Goal: Task Accomplishment & Management: Manage account settings

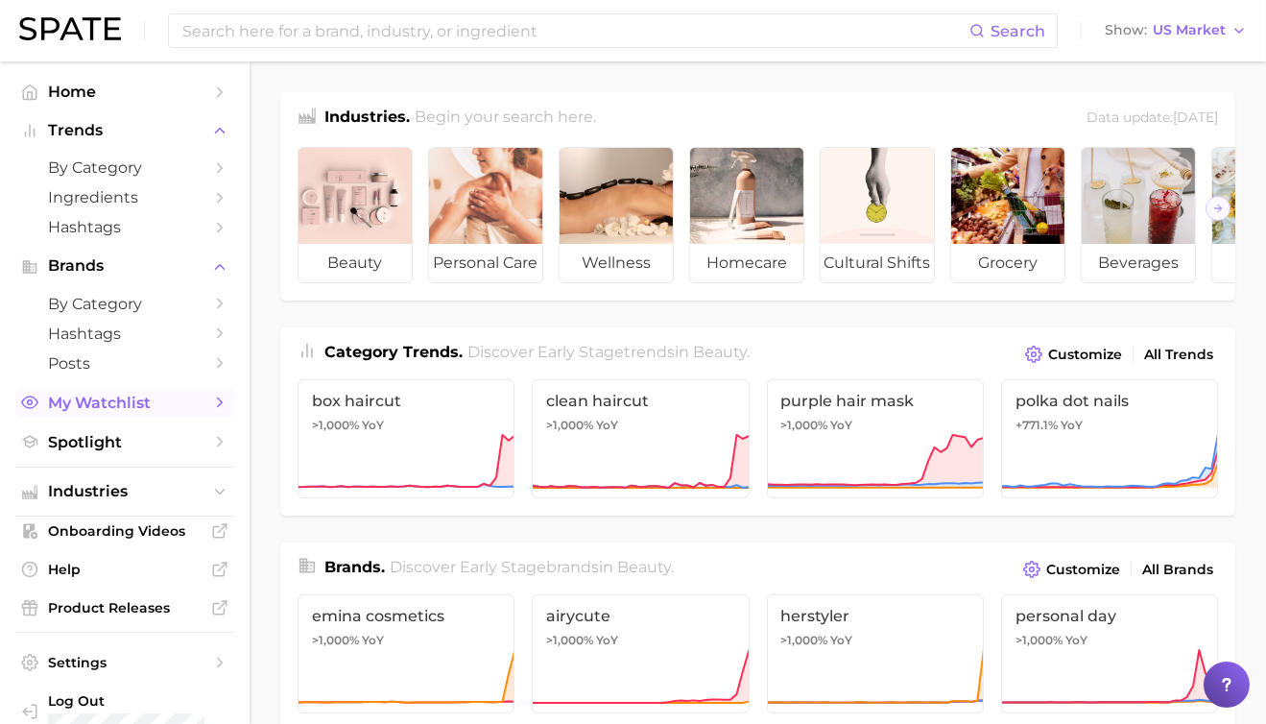
click at [98, 400] on span "My Watchlist" at bounding box center [125, 403] width 154 height 18
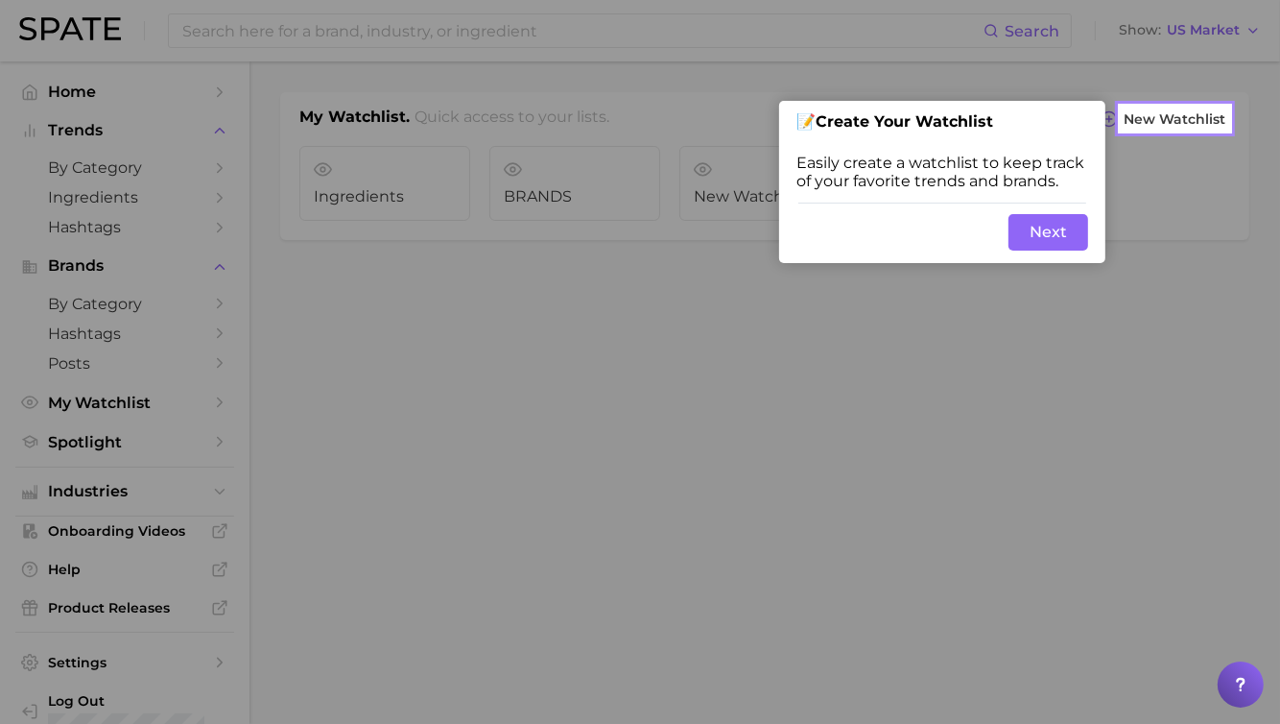
click at [1041, 237] on button "Next" at bounding box center [1049, 232] width 80 height 36
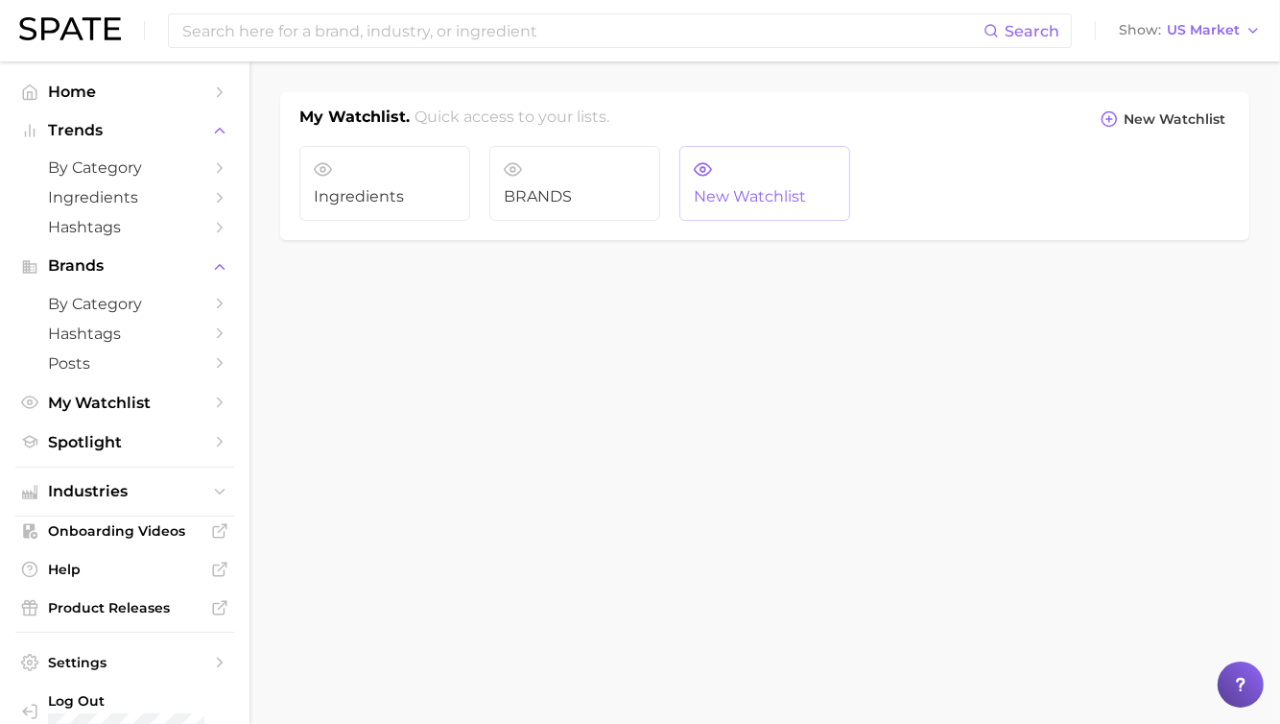
click at [702, 172] on icon at bounding box center [703, 169] width 18 height 18
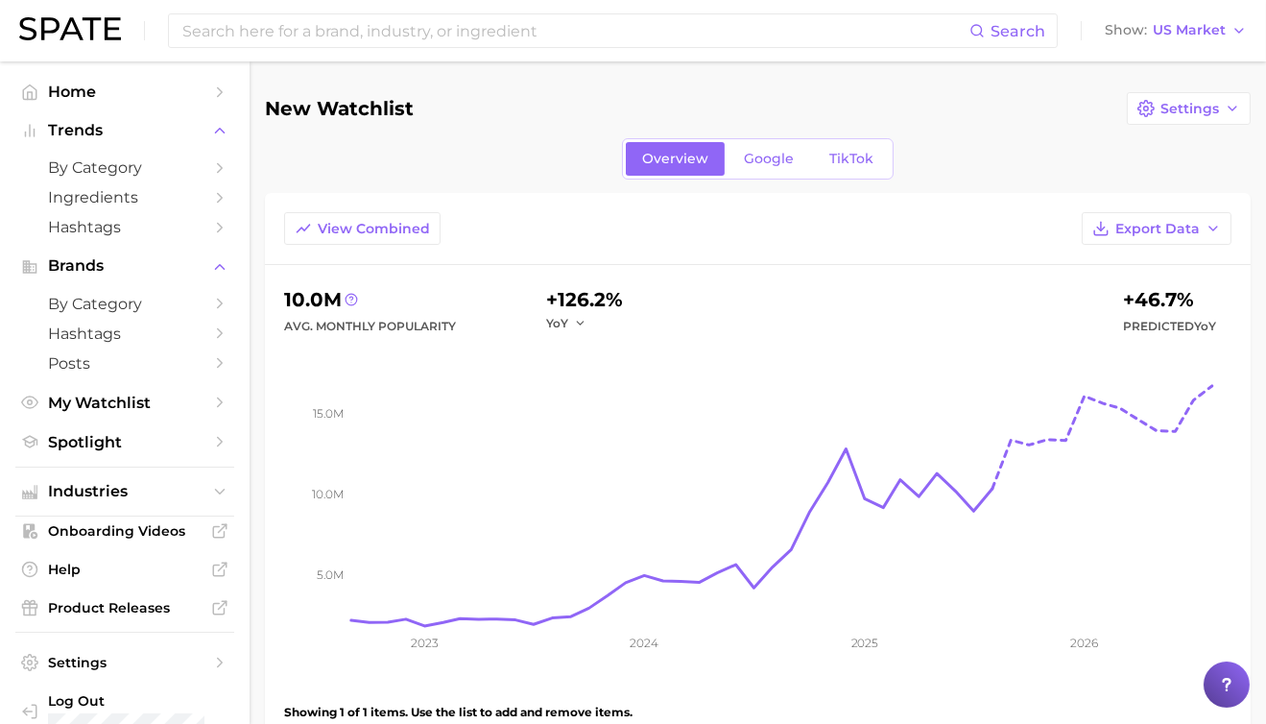
click at [315, 98] on h1 "New Watchlist" at bounding box center [339, 108] width 149 height 21
click at [314, 112] on h1 "New Watchlist" at bounding box center [339, 108] width 149 height 21
click at [417, 94] on div "New Watchlist Settings" at bounding box center [758, 108] width 986 height 33
click at [284, 115] on h1 "New Watchlist" at bounding box center [339, 108] width 149 height 21
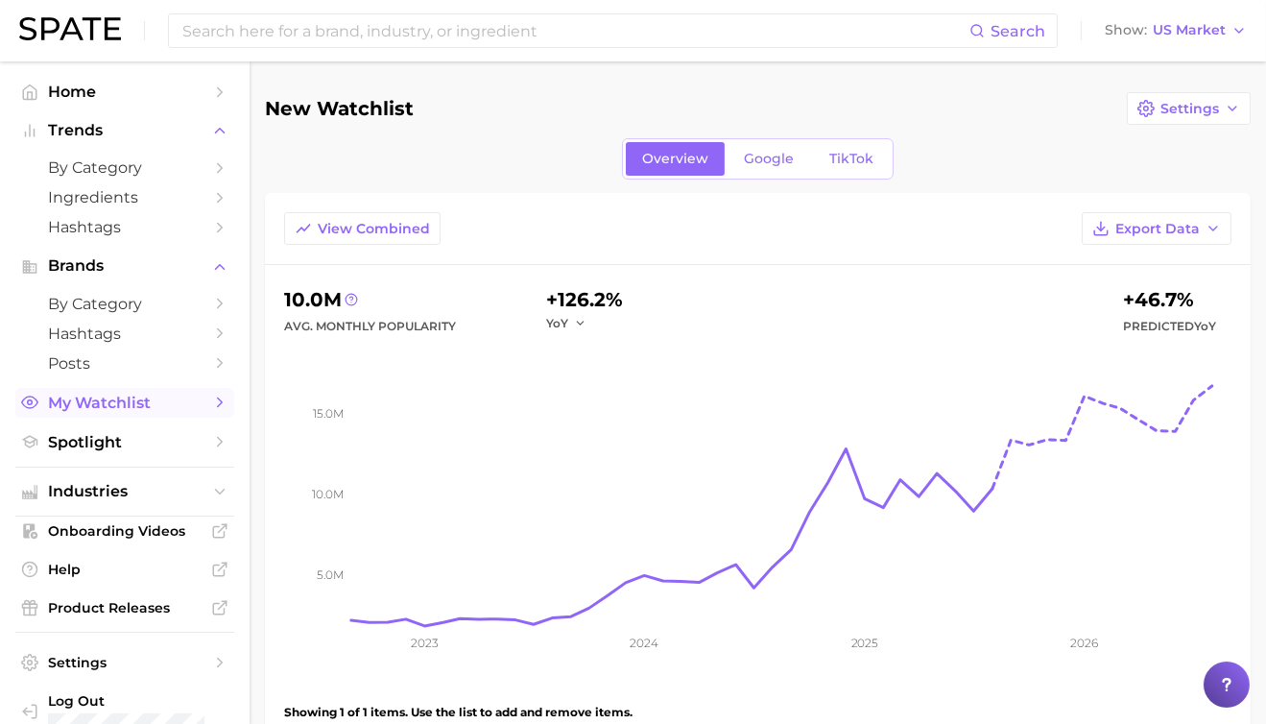
click at [211, 408] on icon "Sidebar" at bounding box center [219, 402] width 17 height 17
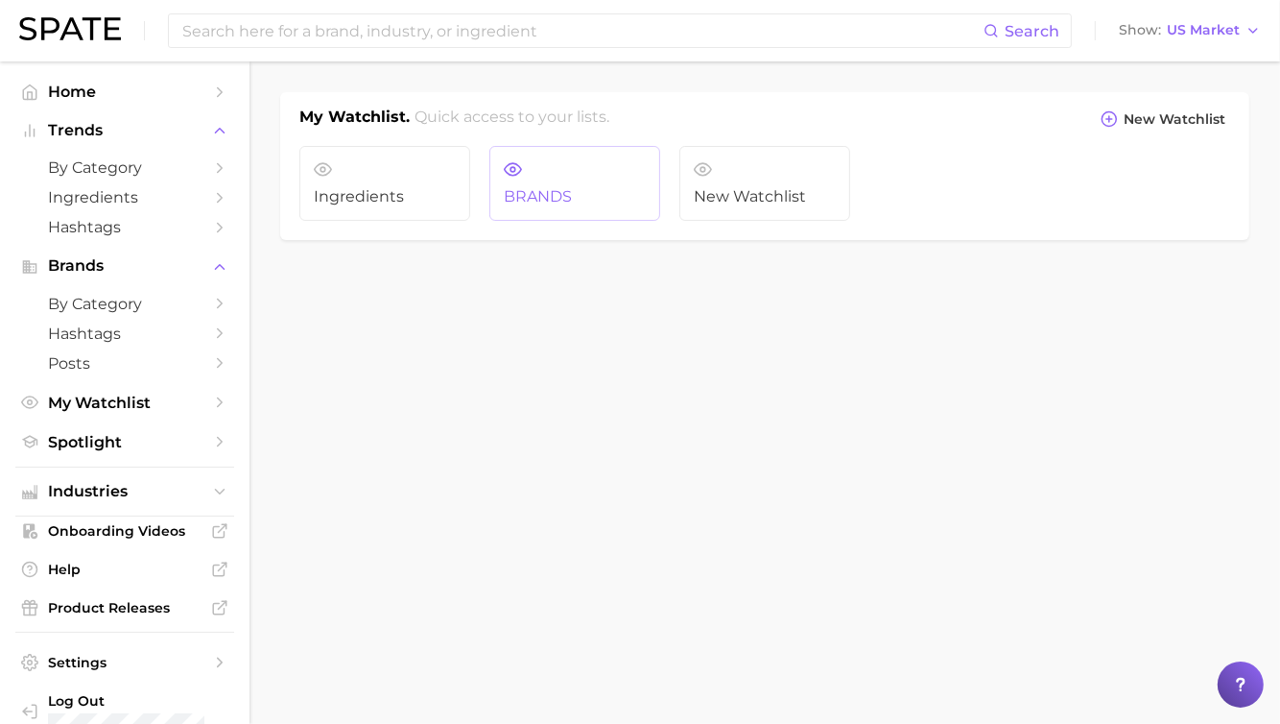
click at [525, 178] on link "BRANDS" at bounding box center [574, 183] width 171 height 75
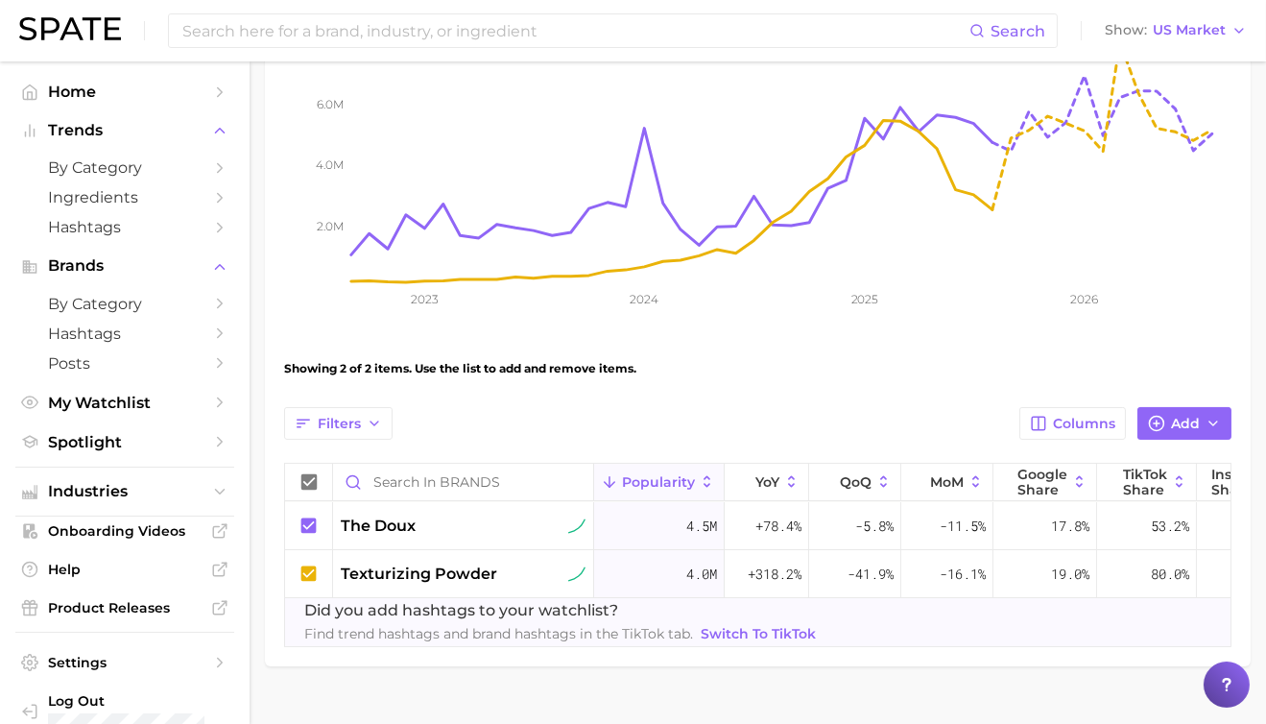
scroll to position [384, 0]
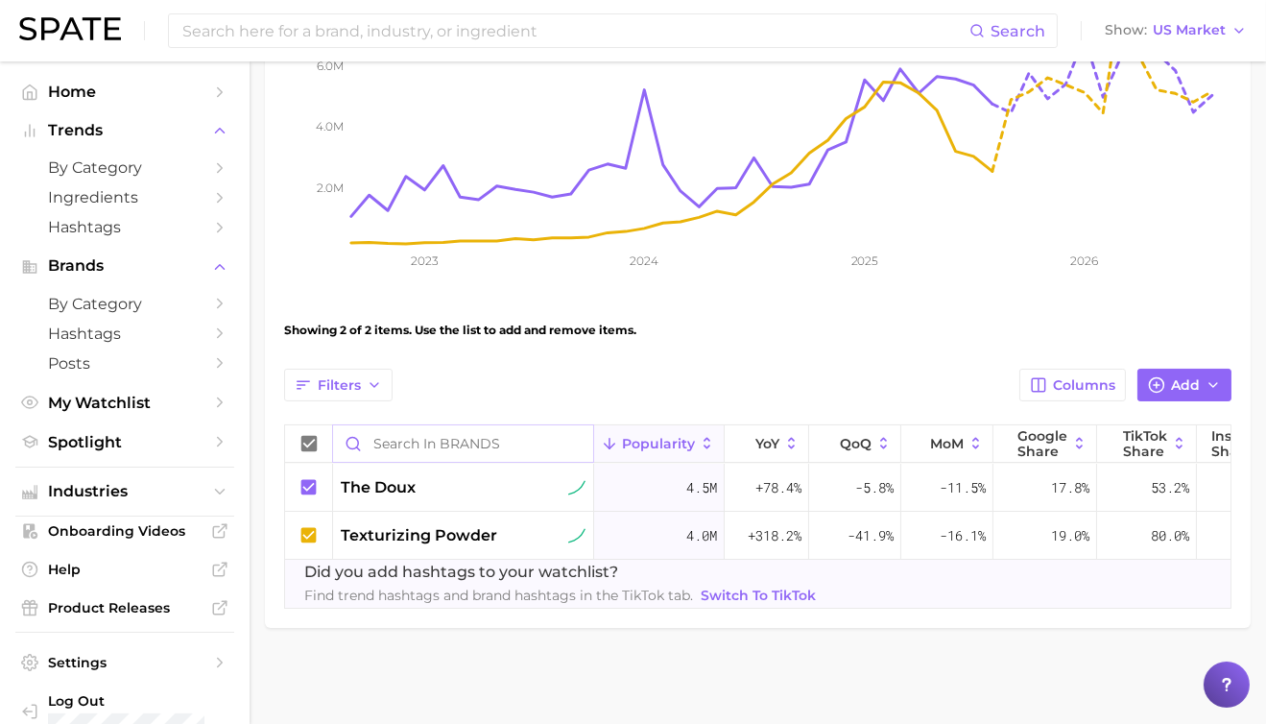
click at [414, 448] on input "Search in BRANDS" at bounding box center [463, 443] width 260 height 36
click at [396, 447] on input "Search in BRANDS" at bounding box center [463, 443] width 260 height 36
type input "M"
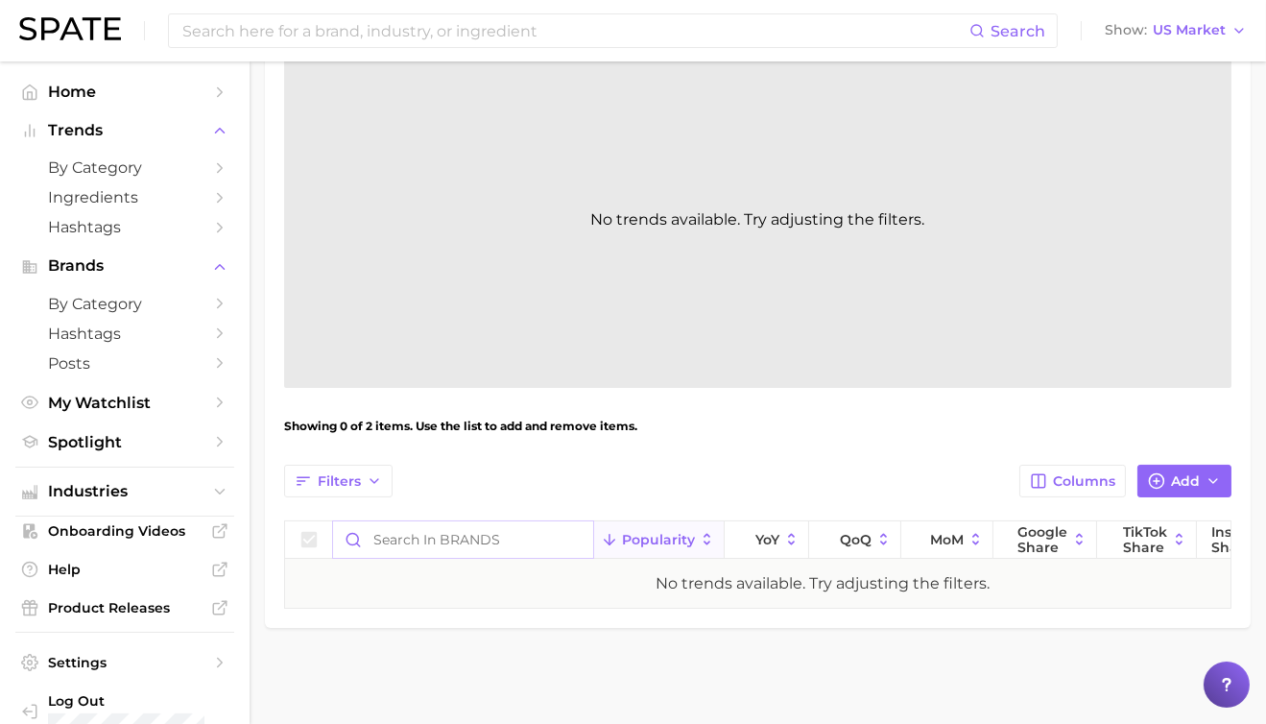
scroll to position [384, 0]
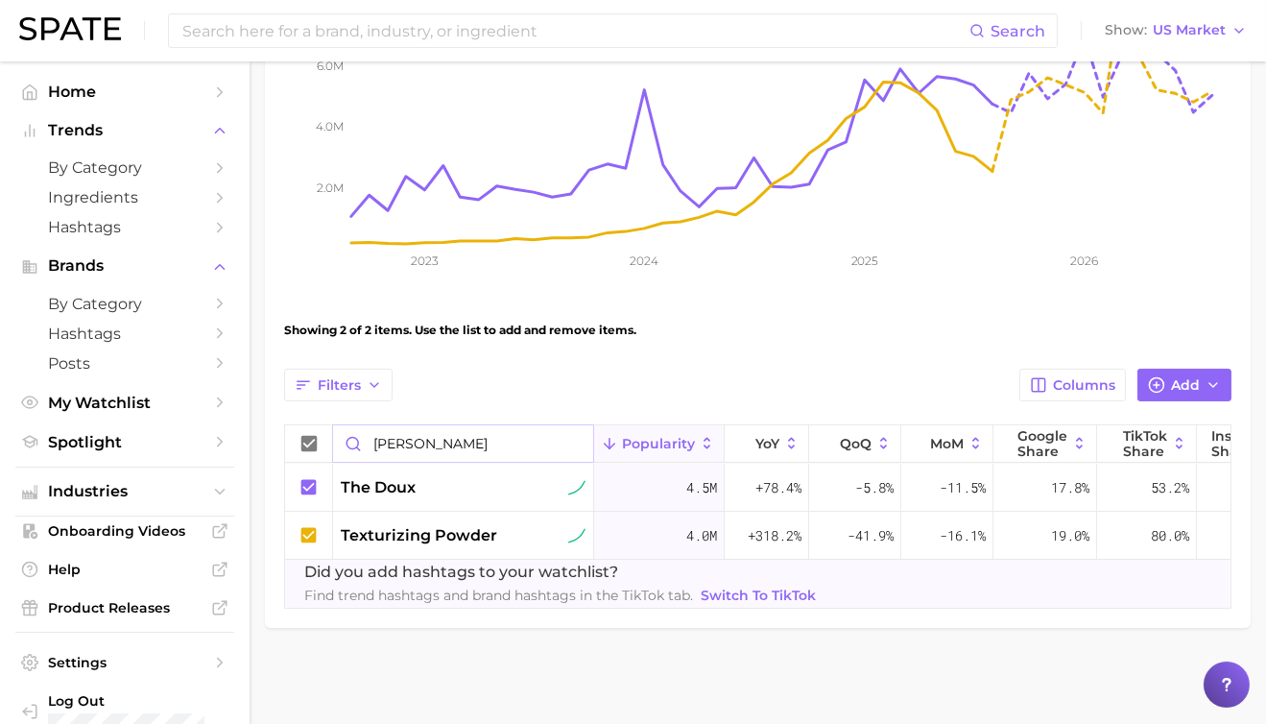
scroll to position [299, 0]
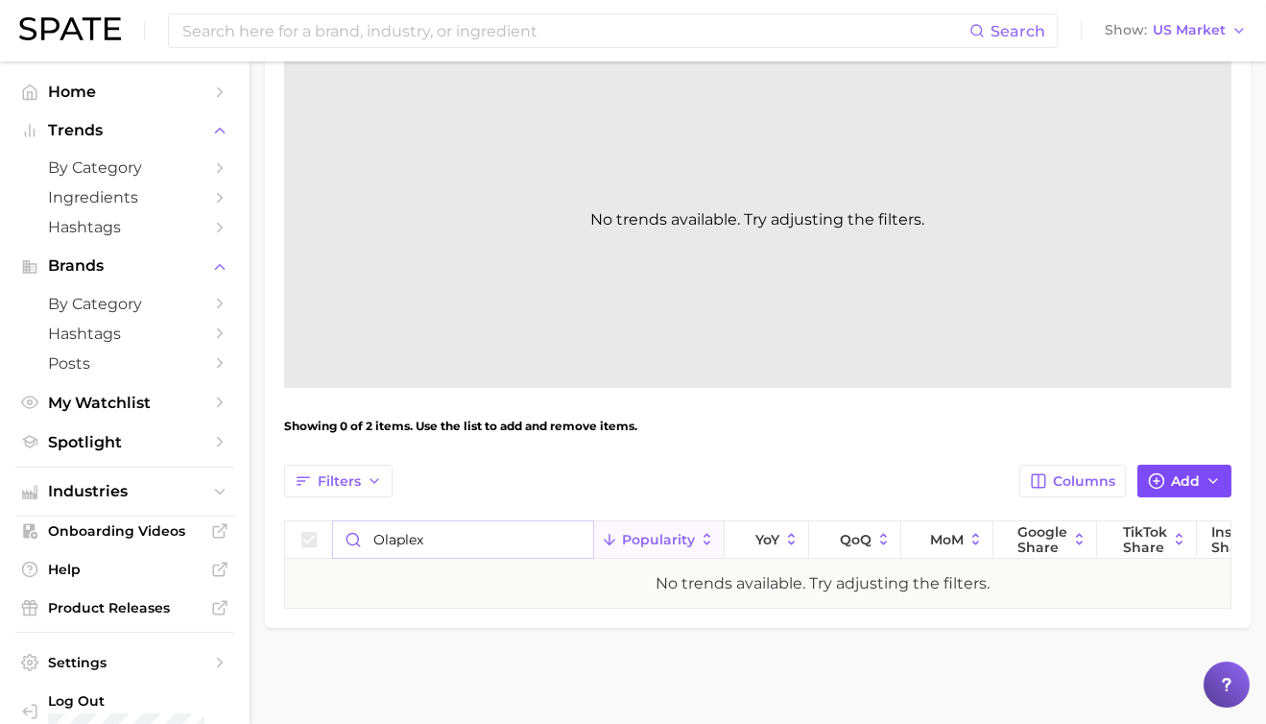
click at [1180, 473] on span "Add" at bounding box center [1185, 481] width 29 height 16
type input "Olaplex"
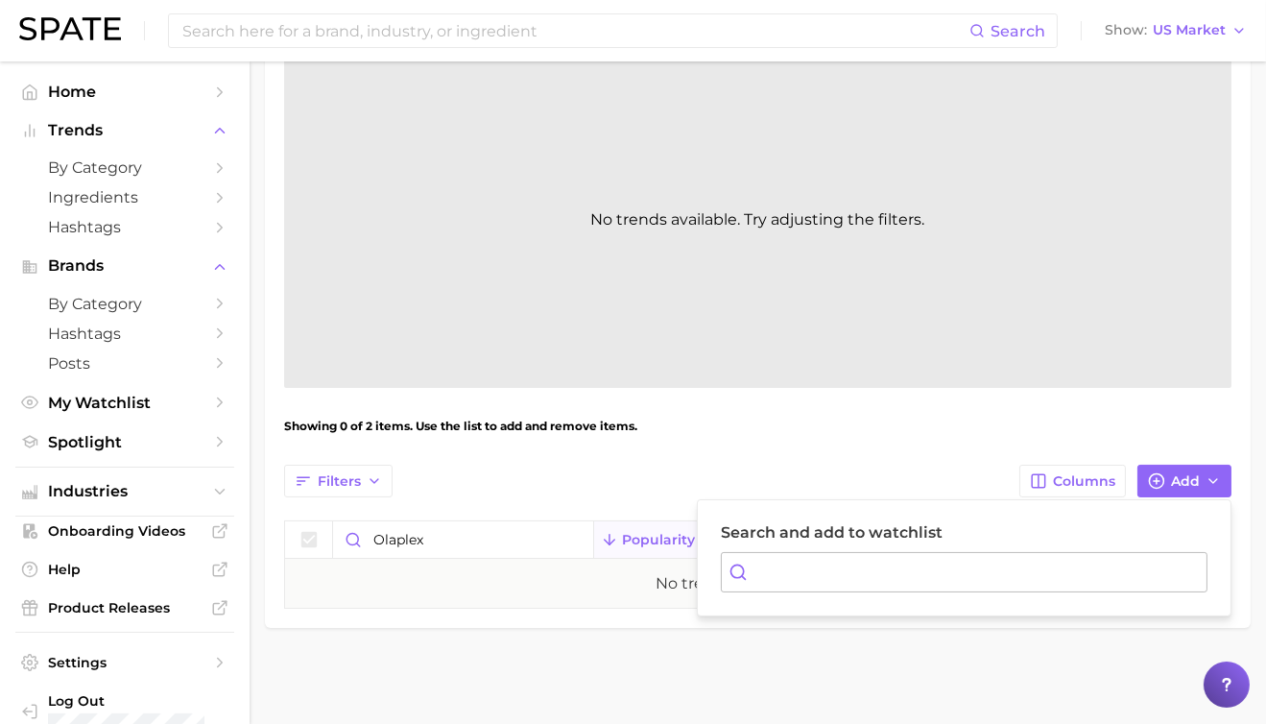
drag, startPoint x: 758, startPoint y: 557, endPoint x: 929, endPoint y: 562, distance: 170.9
click at [772, 555] on input "Search and add to watchlist" at bounding box center [964, 572] width 487 height 40
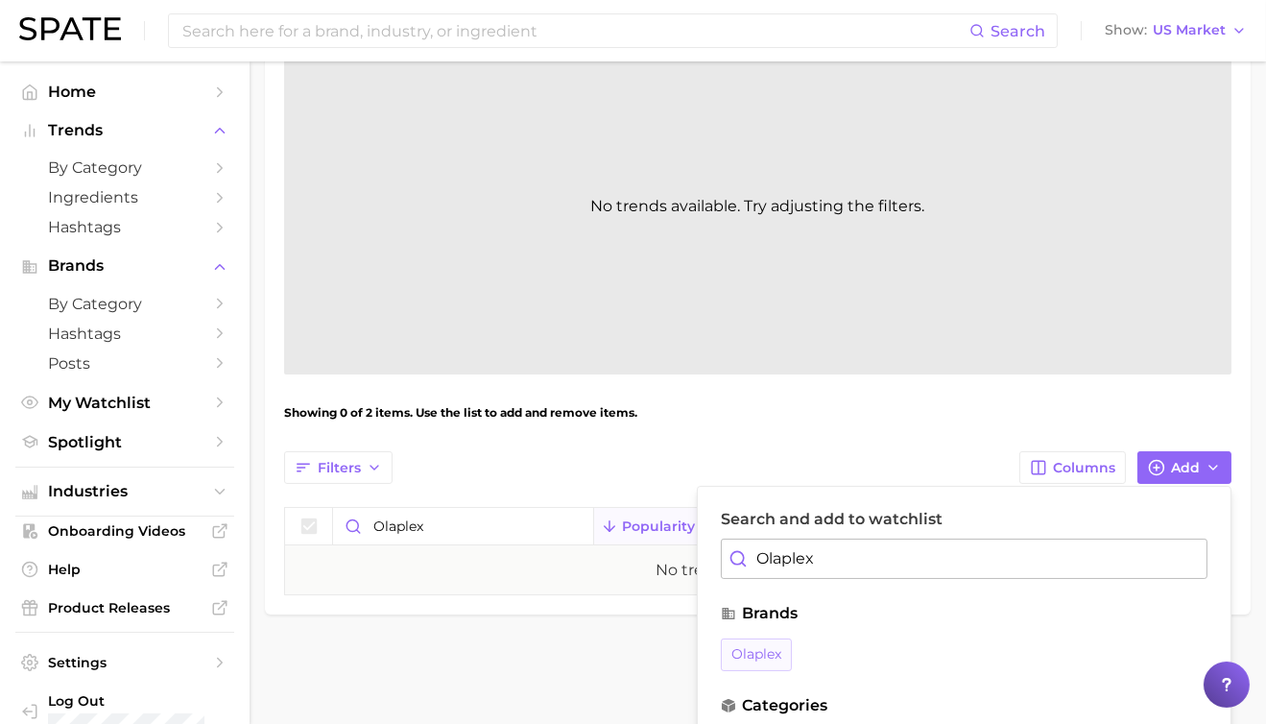
type input "Olaplex"
click at [755, 654] on span "olaplex" at bounding box center [756, 654] width 50 height 16
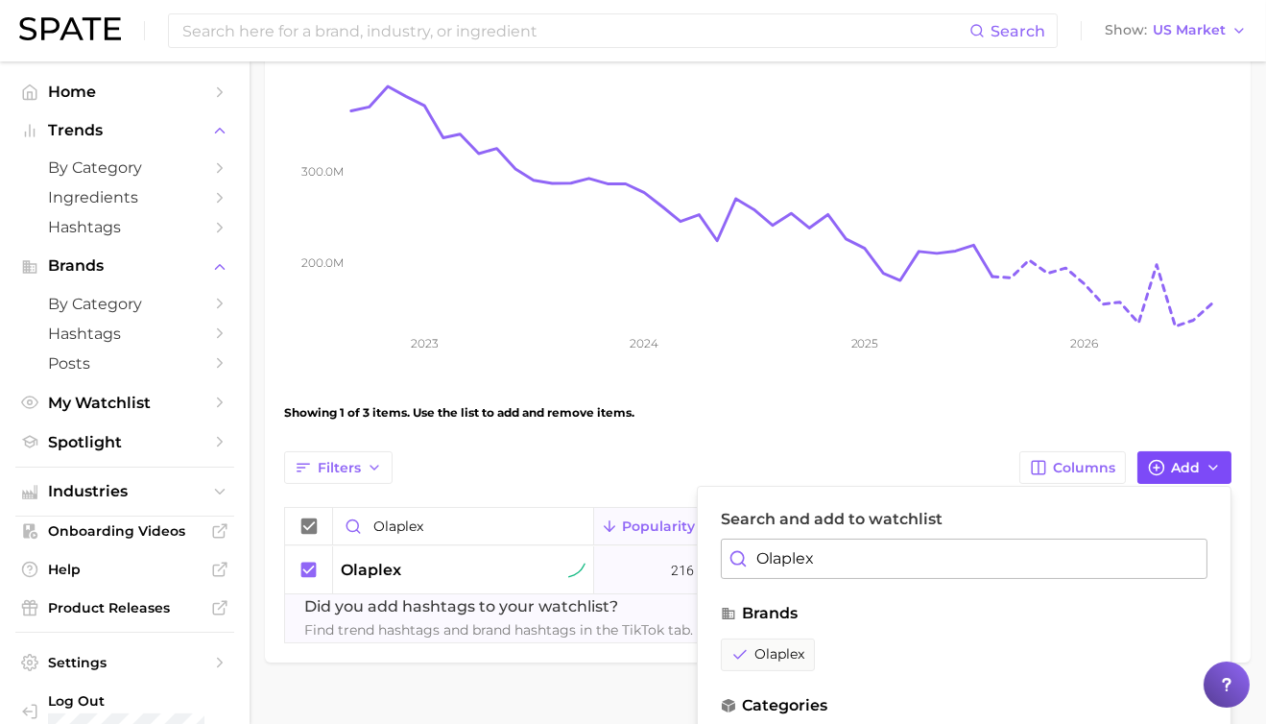
click at [1208, 467] on icon "button" at bounding box center [1212, 467] width 15 height 15
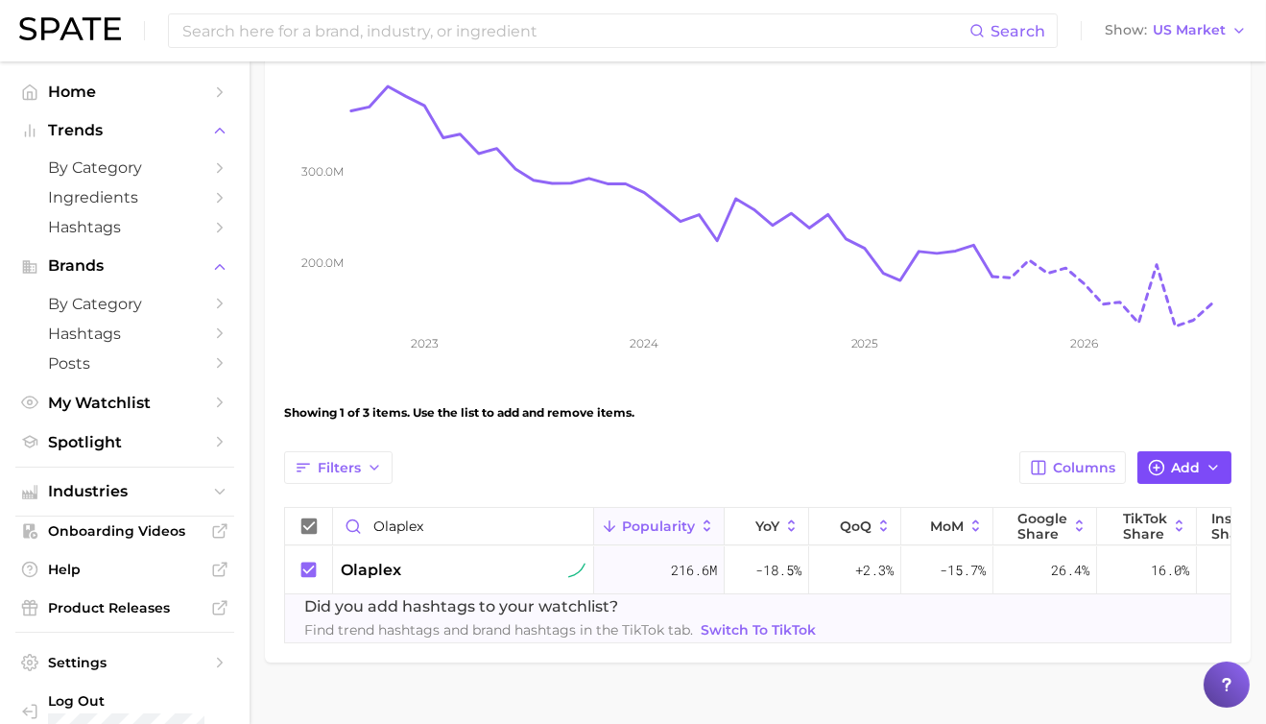
click at [1211, 465] on icon "button" at bounding box center [1212, 467] width 15 height 15
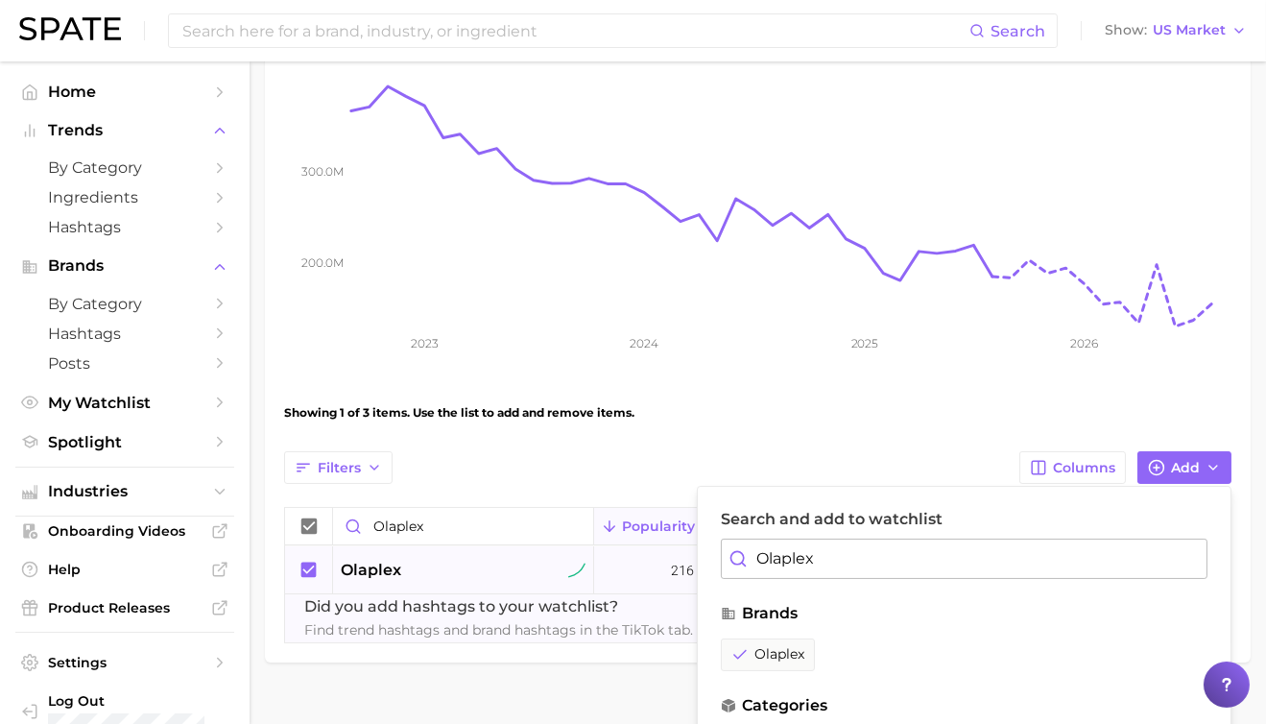
drag, startPoint x: 828, startPoint y: 563, endPoint x: 635, endPoint y: 582, distance: 193.8
click at [635, 582] on div "Filters Columns Add Search and add to watchlist Olaplex brands olaplex categori…" at bounding box center [757, 547] width 947 height 192
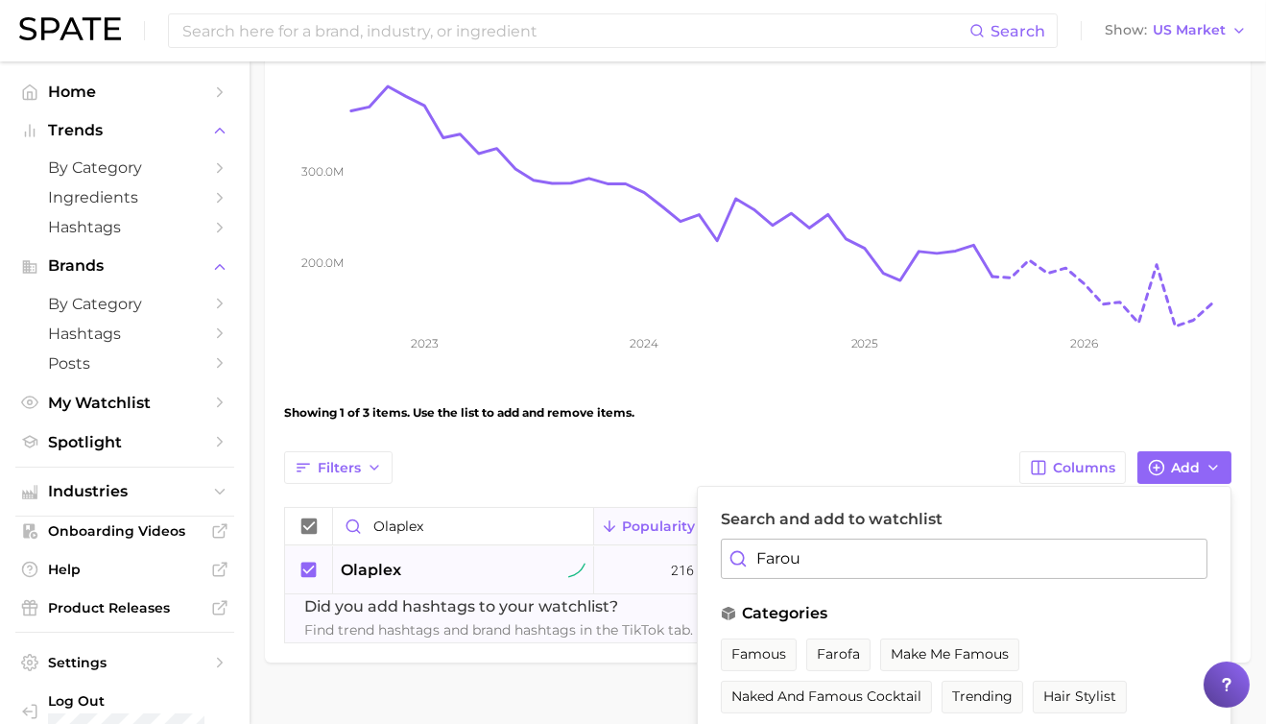
type input "Farouk"
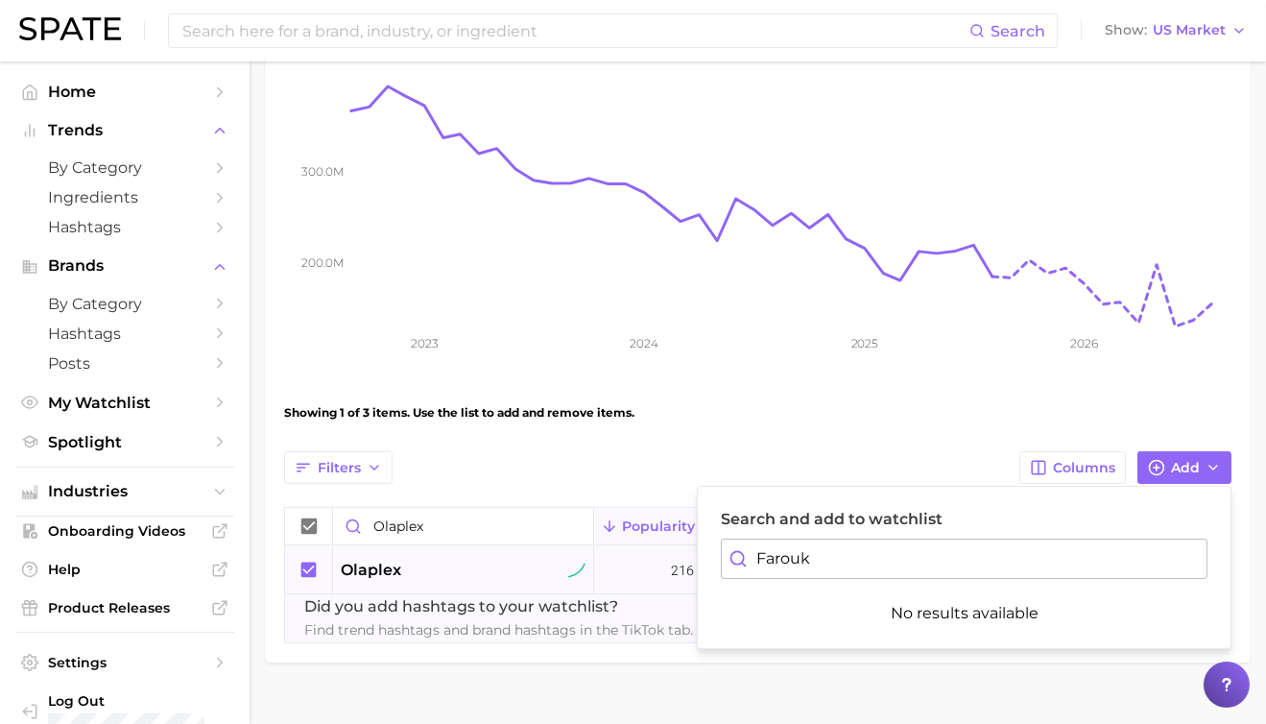
drag, startPoint x: 834, startPoint y: 557, endPoint x: 695, endPoint y: 561, distance: 139.2
click at [695, 561] on div "Filters Columns Add Search and add to watchlist Farouk No results available Ola…" at bounding box center [757, 547] width 947 height 192
click at [654, 238] on rect at bounding box center [791, 182] width 880 height 288
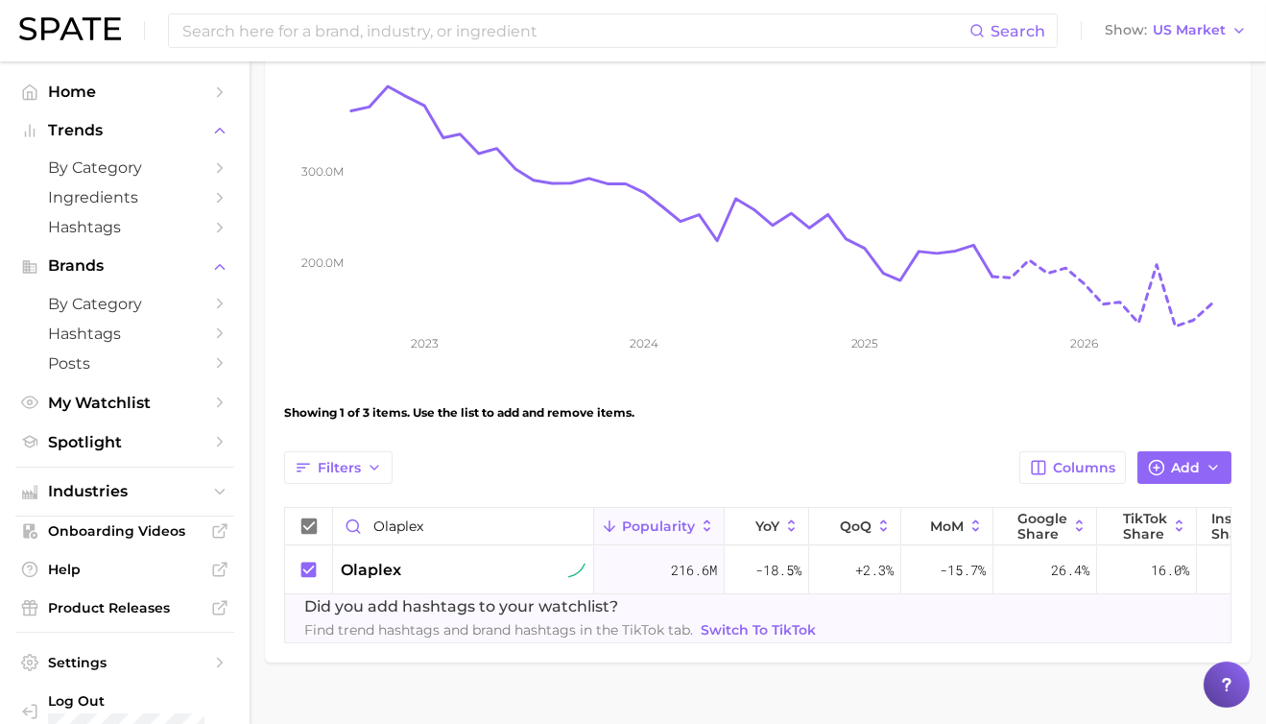
click at [536, 435] on div "Showing 1 of 3 items. Use the list to add and remove items." at bounding box center [757, 413] width 947 height 54
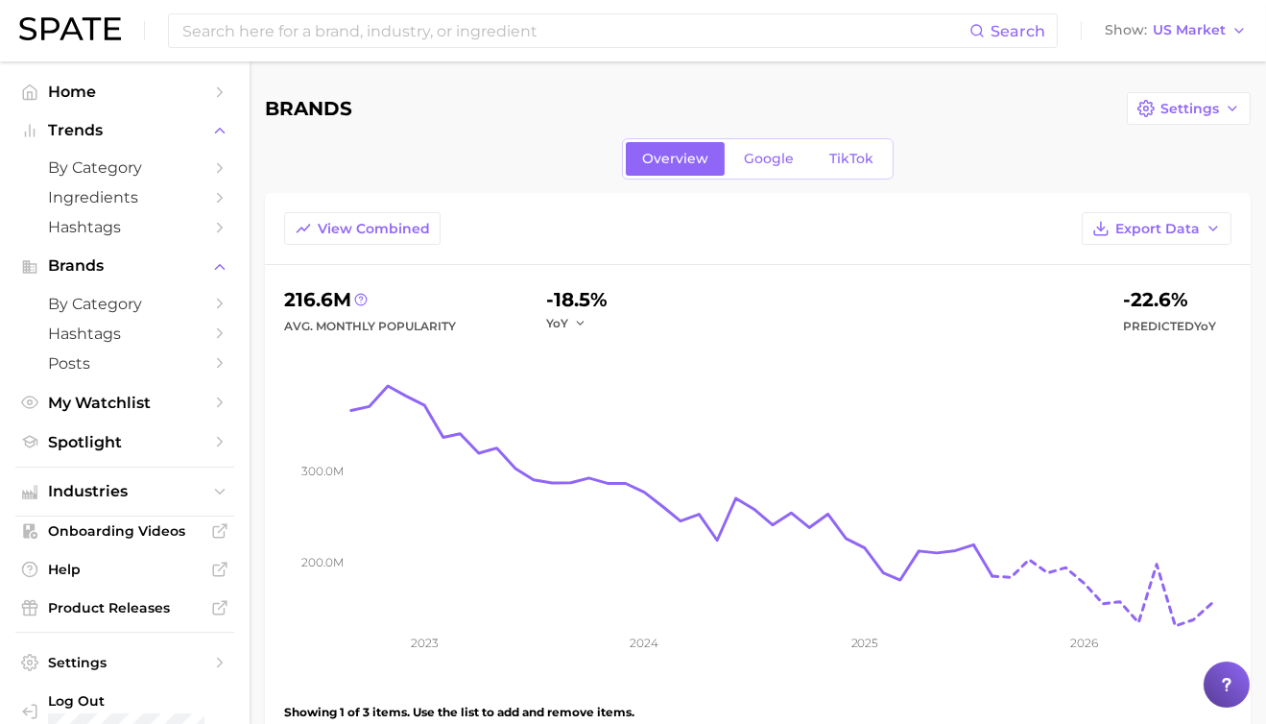
click at [453, 143] on div "Overview Google TikTok" at bounding box center [758, 158] width 986 height 41
click at [102, 451] on span "Spotlight" at bounding box center [125, 442] width 154 height 18
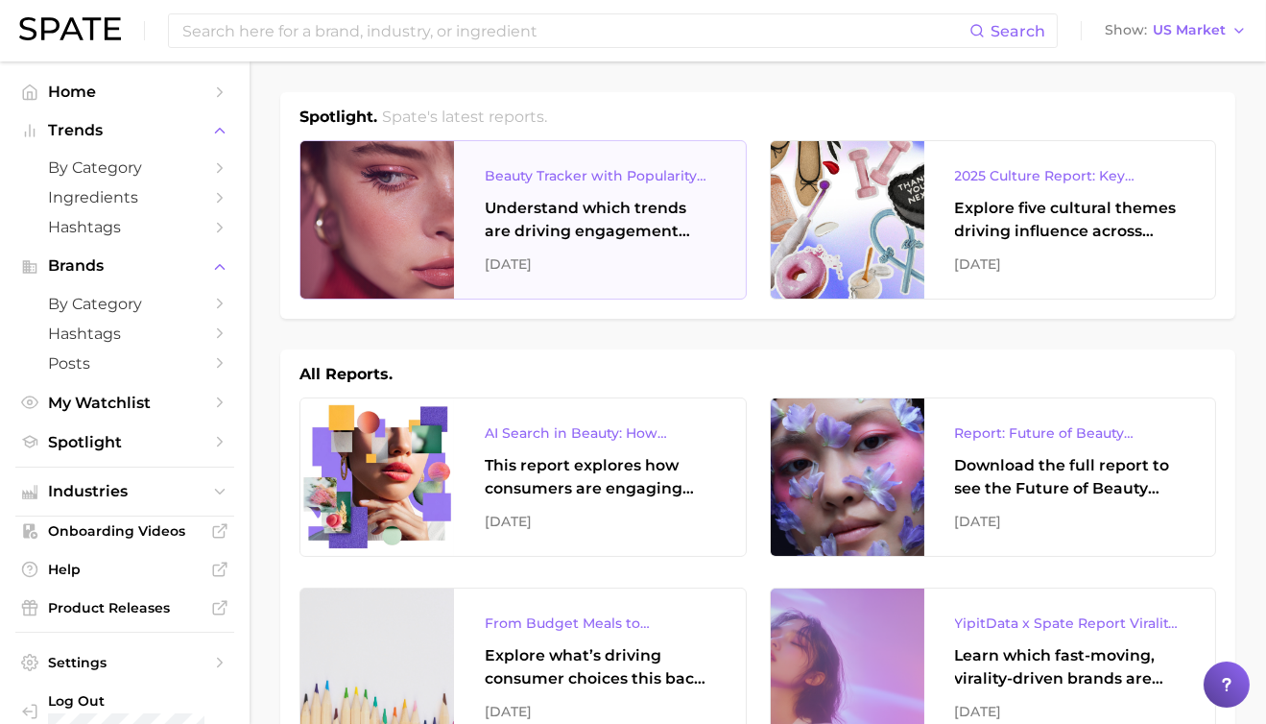
click at [559, 220] on div "Understand which trends are driving engagement across platforms in the skin, ha…" at bounding box center [600, 220] width 230 height 46
